Goal: Task Accomplishment & Management: Use online tool/utility

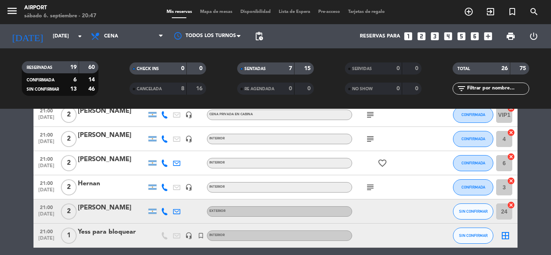
scroll to position [283, 0]
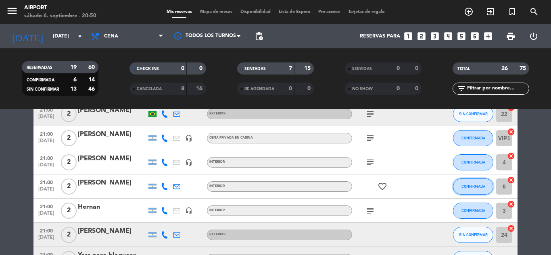
click at [472, 188] on span "CONFIRMADA" at bounding box center [474, 186] width 24 height 4
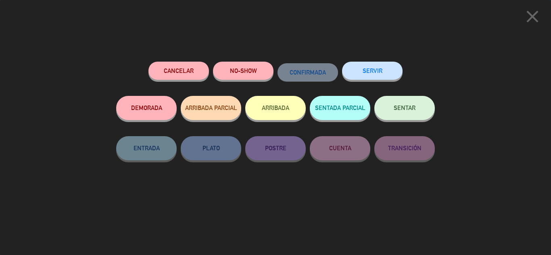
click at [413, 111] on span "SENTAR" at bounding box center [405, 108] width 22 height 7
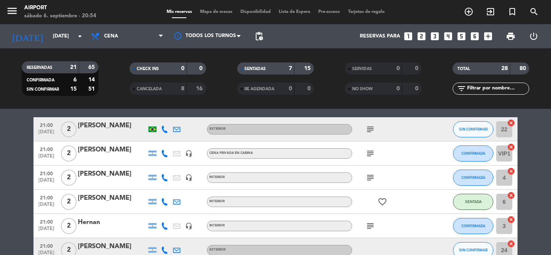
scroll to position [324, 0]
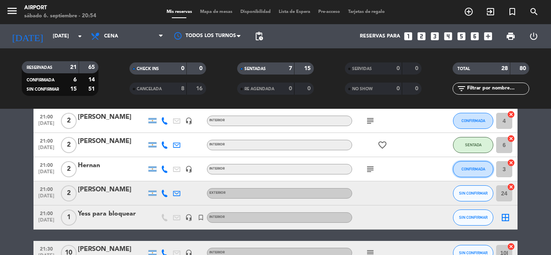
click at [469, 173] on button "CONFIRMADA" at bounding box center [473, 169] width 40 height 16
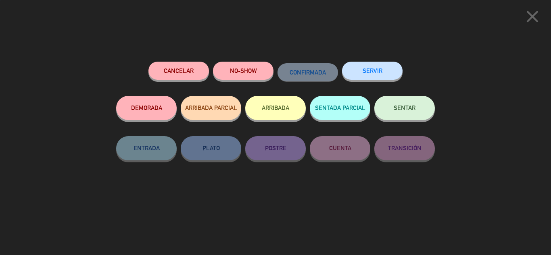
click at [418, 110] on button "SENTAR" at bounding box center [404, 108] width 61 height 24
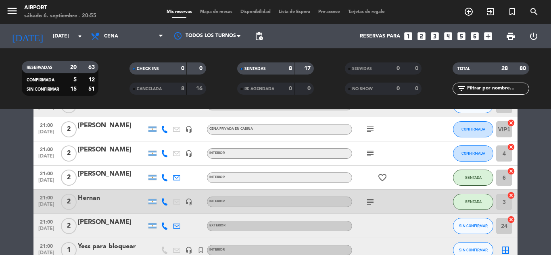
scroll to position [272, 0]
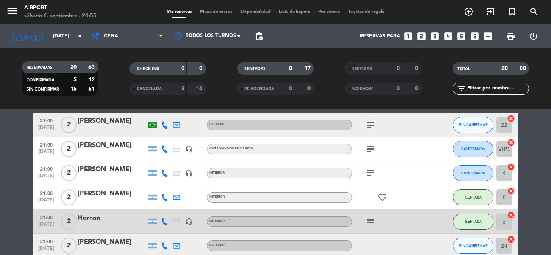
click at [369, 148] on icon "subject" at bounding box center [371, 149] width 10 height 10
click at [369, 174] on icon "subject" at bounding box center [371, 174] width 10 height 10
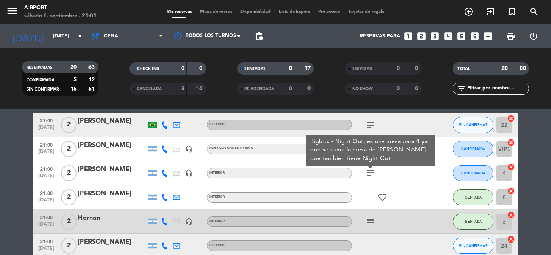
click at [399, 173] on div "subject Bigbox - Night Out, es una mesa para 4 ya que se suma la mesa de [PERSO…" at bounding box center [388, 173] width 73 height 24
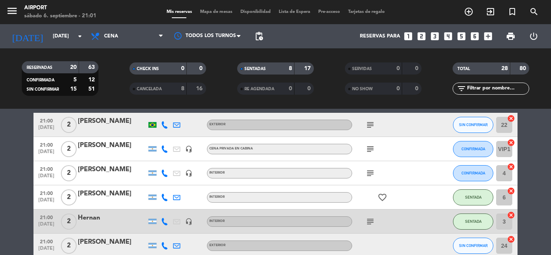
click at [370, 122] on icon "subject" at bounding box center [371, 125] width 10 height 10
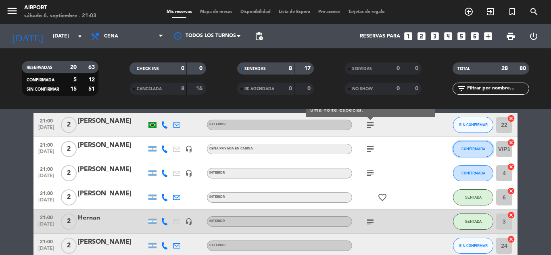
click at [462, 146] on button "CONFIRMADA" at bounding box center [473, 149] width 40 height 16
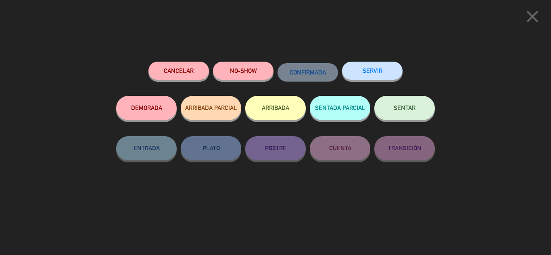
click at [413, 113] on button "SENTAR" at bounding box center [404, 108] width 61 height 24
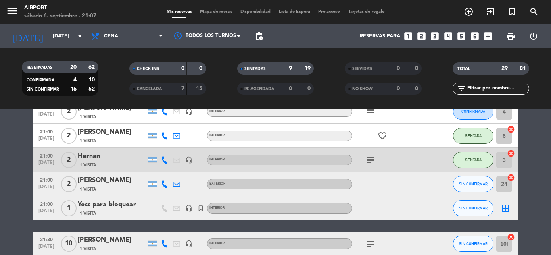
scroll to position [343, 0]
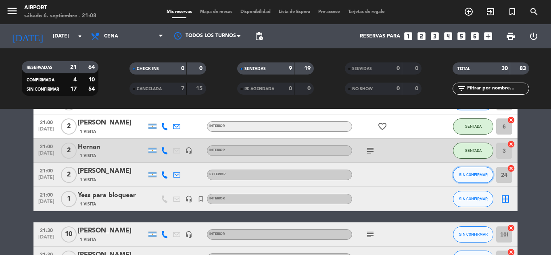
click at [470, 179] on button "SIN CONFIRMAR" at bounding box center [473, 175] width 40 height 16
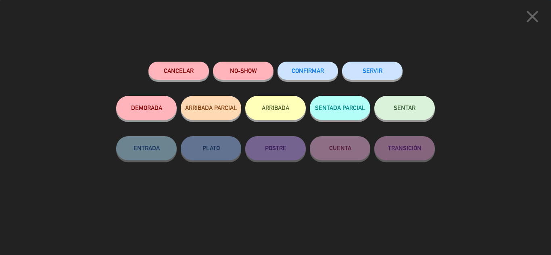
click at [397, 114] on button "SENTAR" at bounding box center [404, 108] width 61 height 24
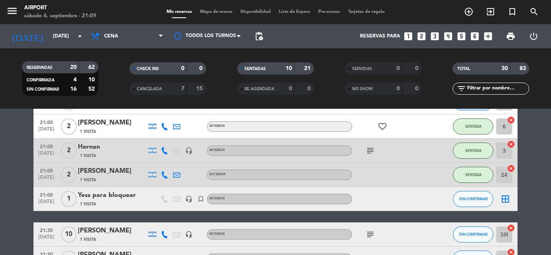
scroll to position [444, 0]
